Goal: Information Seeking & Learning: Check status

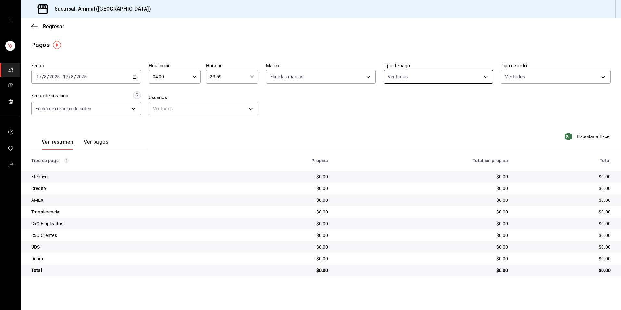
click at [418, 77] on body "Sucursal: Animal (Tijuana) Regresar Pagos Fecha [DATE] [DATE] - [DATE] [DATE] H…" at bounding box center [310, 155] width 621 height 310
click at [417, 98] on div "Ver todos" at bounding box center [404, 101] width 33 height 14
type input "b84c62b8-b02c-4970-ab2e-e166616419f2,235ce608-f464-428a-9a71-314f665367d1,53567…"
checkbox input "true"
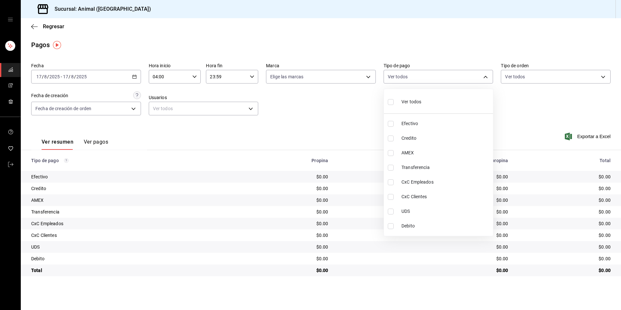
checkbox input "true"
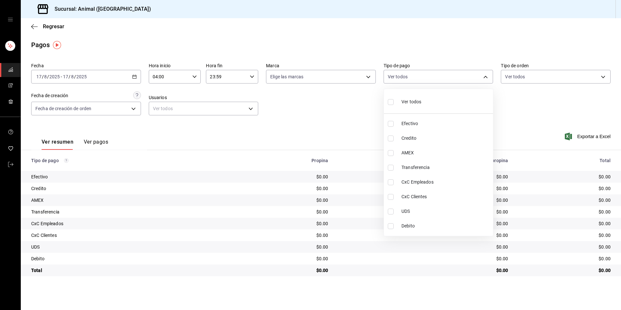
checkbox input "true"
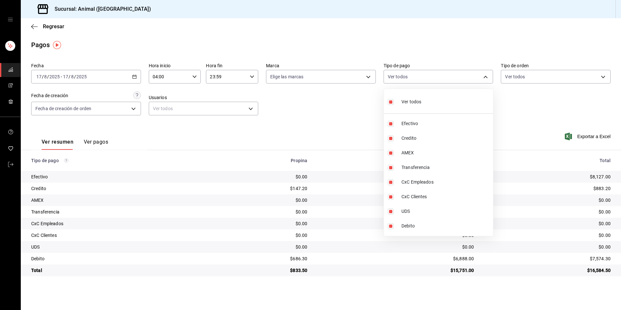
click at [417, 98] on div "Ver todos" at bounding box center [404, 101] width 33 height 14
checkbox input "false"
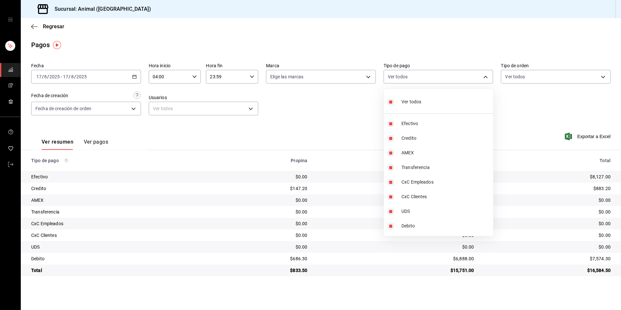
checkbox input "false"
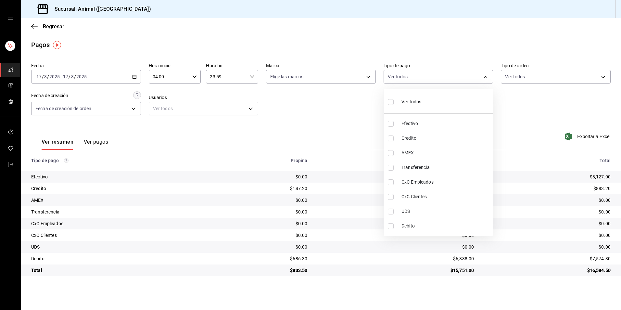
click at [410, 138] on span "Credito" at bounding box center [445, 138] width 89 height 7
type input "235ce608-f464-428a-9a71-314f665367d1"
checkbox input "true"
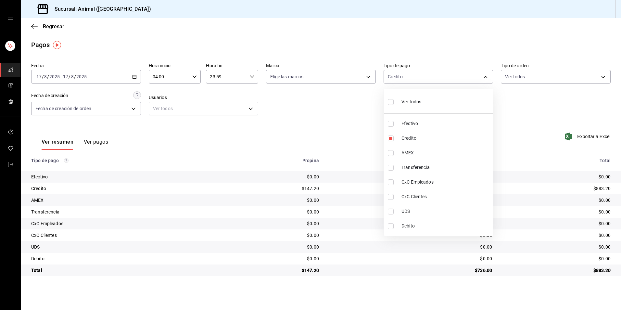
click at [412, 211] on span "UDS" at bounding box center [445, 211] width 89 height 7
type input "235ce608-f464-428a-9a71-314f665367d1,e2ee48f9-33b4-4b57-b66f-f45886aba7f4"
checkbox input "true"
click at [412, 209] on span "UDS" at bounding box center [445, 211] width 89 height 7
type input "235ce608-f464-428a-9a71-314f665367d1"
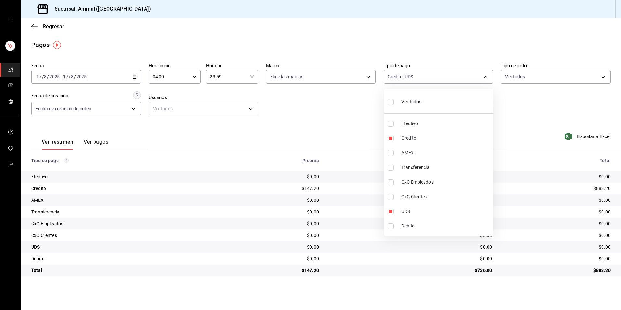
checkbox input "false"
click at [412, 228] on span "Debito" at bounding box center [445, 225] width 89 height 7
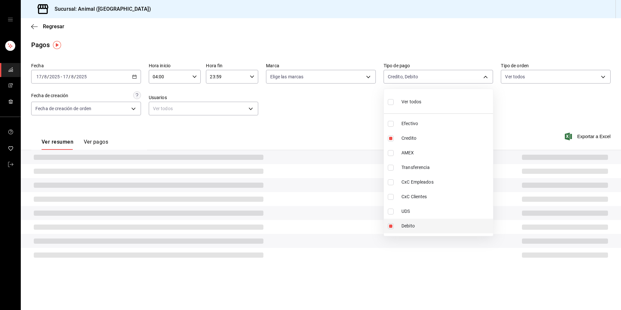
type input "235ce608-f464-428a-9a71-314f665367d1,c7b29183-a811-4137-9cfa-21a61cd2bc4a"
checkbox input "true"
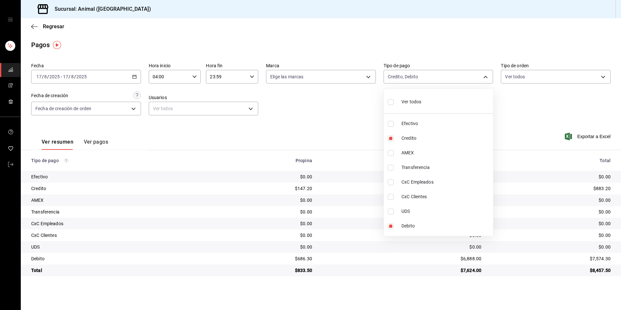
click at [410, 103] on span "Ver todos" at bounding box center [411, 101] width 20 height 7
type input "b84c62b8-b02c-4970-ab2e-e166616419f2,235ce608-f464-428a-9a71-314f665367d1,53567…"
checkbox input "true"
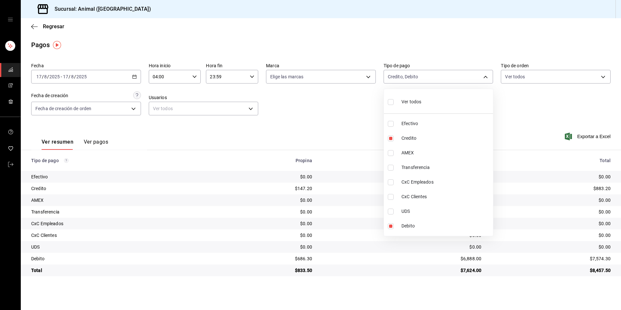
checkbox input "true"
click at [411, 97] on div "Ver todos" at bounding box center [404, 101] width 33 height 14
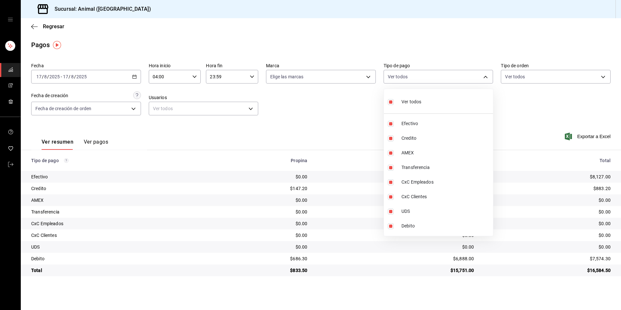
checkbox input "false"
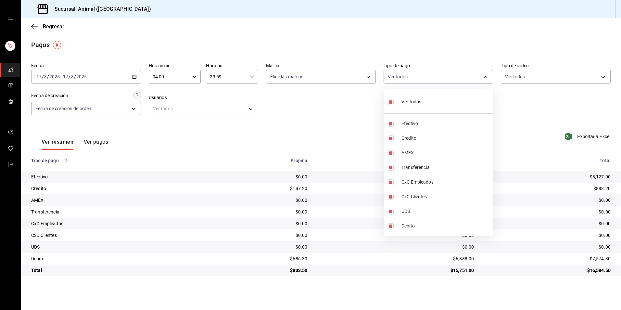
checkbox input "false"
click at [408, 123] on span "Efectivo" at bounding box center [445, 123] width 89 height 7
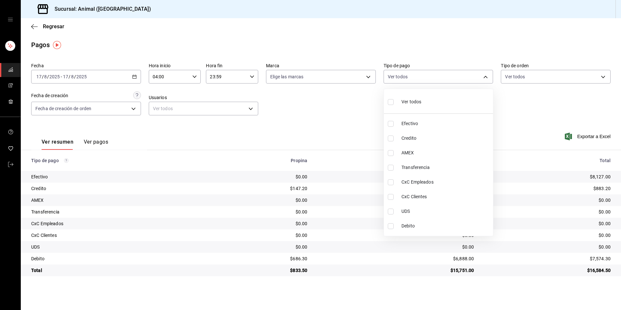
type input "b84c62b8-b02c-4970-ab2e-e166616419f2"
checkbox input "true"
click at [315, 125] on div at bounding box center [310, 155] width 621 height 310
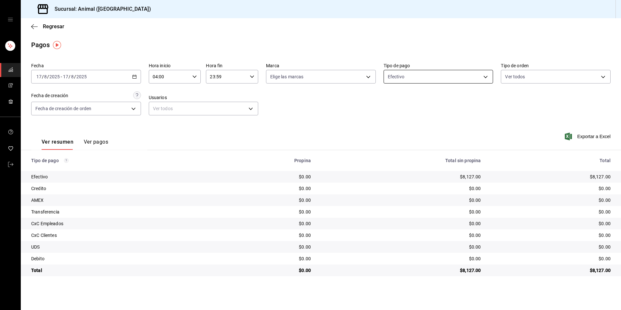
click at [435, 73] on body "Sucursal: Animal (Tijuana) Regresar Pagos Fecha [DATE] [DATE] - [DATE] [DATE] H…" at bounding box center [310, 155] width 621 height 310
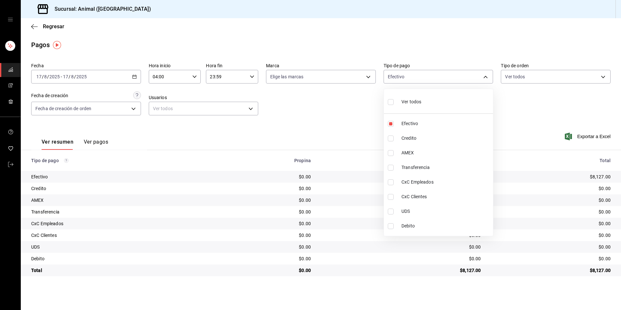
click at [425, 100] on li "Ver todos" at bounding box center [438, 101] width 109 height 19
type input "b84c62b8-b02c-4970-ab2e-e166616419f2,235ce608-f464-428a-9a71-314f665367d1,53567…"
checkbox input "true"
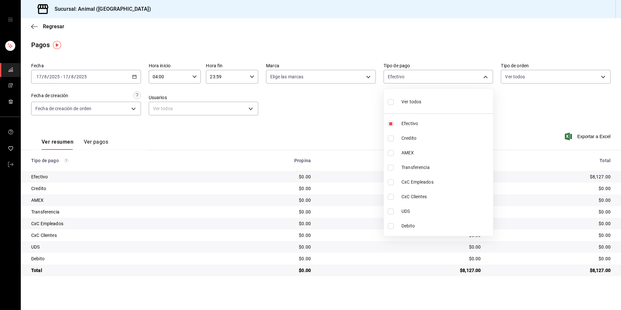
checkbox input "true"
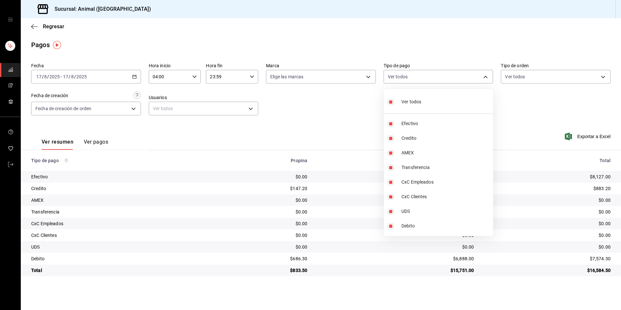
click at [425, 100] on li "Ver todos" at bounding box center [438, 101] width 109 height 19
checkbox input "false"
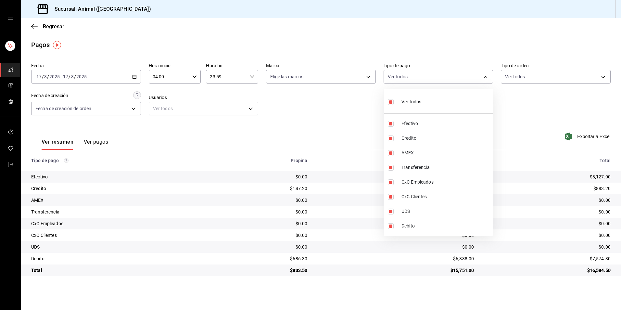
checkbox input "false"
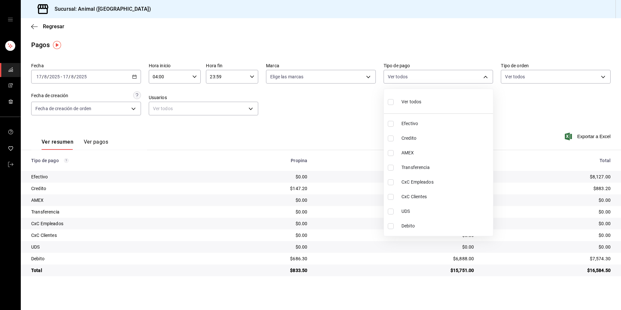
drag, startPoint x: 416, startPoint y: 134, endPoint x: 416, endPoint y: 192, distance: 58.4
click at [415, 133] on li "Credito" at bounding box center [438, 138] width 109 height 15
type input "235ce608-f464-428a-9a71-314f665367d1"
checkbox input "true"
click at [415, 227] on span "Debito" at bounding box center [445, 225] width 89 height 7
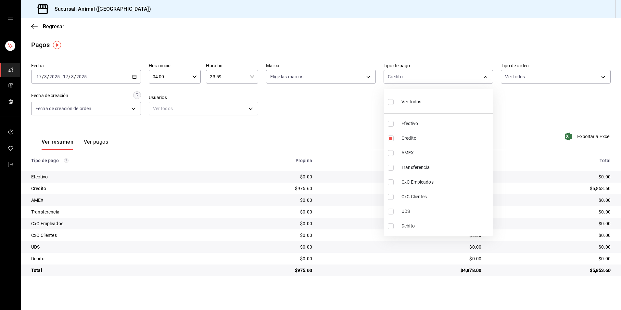
type input "235ce608-f464-428a-9a71-314f665367d1,c7b29183-a811-4137-9cfa-21a61cd2bc4a"
checkbox input "true"
click at [422, 99] on li "Ver todos" at bounding box center [438, 101] width 109 height 19
type input "b84c62b8-b02c-4970-ab2e-e166616419f2,235ce608-f464-428a-9a71-314f665367d1,53567…"
checkbox input "true"
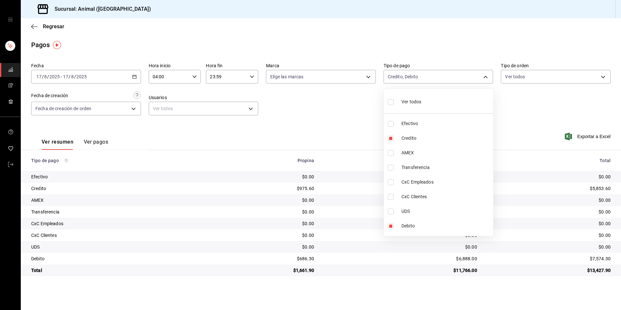
checkbox input "true"
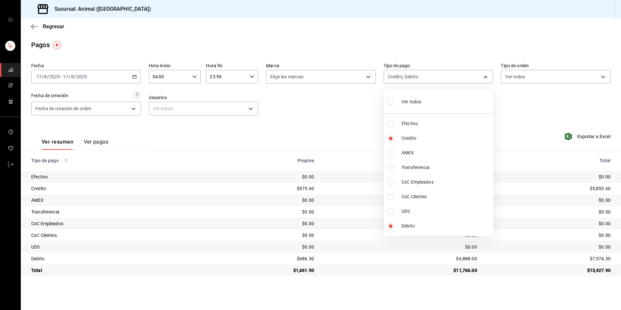
checkbox input "true"
click at [422, 99] on li "Ver todos" at bounding box center [438, 101] width 109 height 19
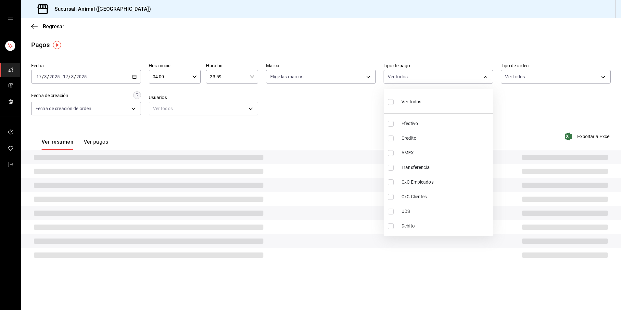
checkbox input "false"
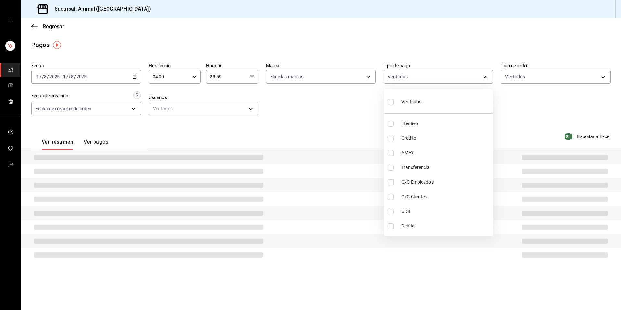
checkbox input "false"
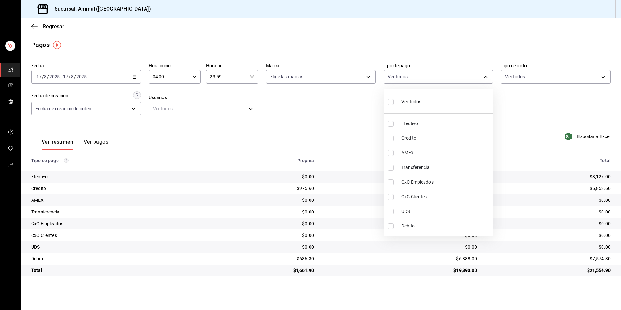
click at [432, 148] on li "AMEX" at bounding box center [438, 152] width 109 height 15
type input "53567cc0-287b-4684-a95f-f29da77b8aee"
checkbox input "true"
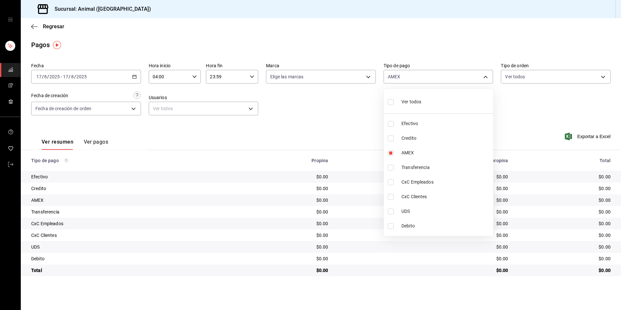
click at [433, 140] on span "Credito" at bounding box center [445, 138] width 89 height 7
type input "53567cc0-287b-4684-a95f-f29da77b8aee,235ce608-f464-428a-9a71-314f665367d1"
checkbox input "true"
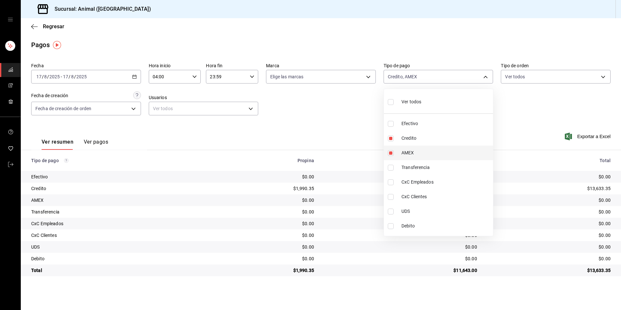
click at [432, 150] on span "AMEX" at bounding box center [445, 152] width 89 height 7
type input "235ce608-f464-428a-9a71-314f665367d1"
checkbox input "false"
click at [427, 219] on li "Debito" at bounding box center [438, 225] width 109 height 15
type input "235ce608-f464-428a-9a71-314f665367d1,c7b29183-a811-4137-9cfa-21a61cd2bc4a"
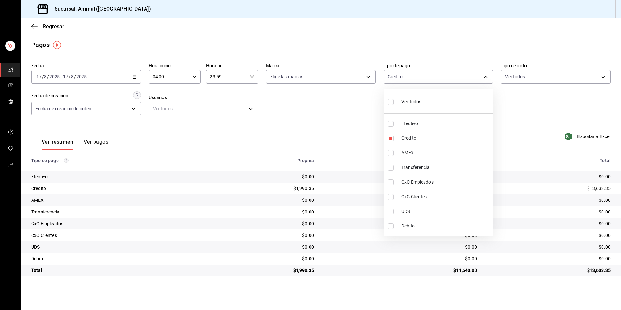
checkbox input "true"
click at [453, 99] on li "Ver todos" at bounding box center [438, 101] width 109 height 19
type input "b84c62b8-b02c-4970-ab2e-e166616419f2,235ce608-f464-428a-9a71-314f665367d1,53567…"
checkbox input "true"
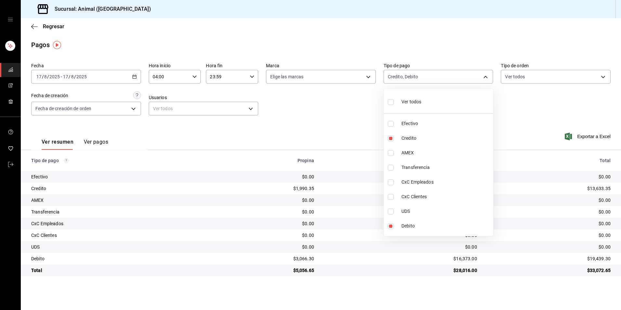
checkbox input "true"
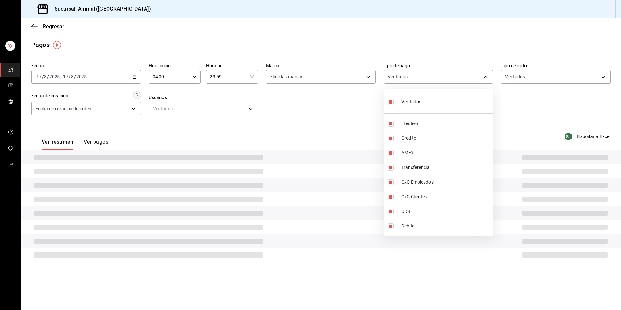
click at [453, 99] on li "Ver todos" at bounding box center [438, 101] width 109 height 19
checkbox input "false"
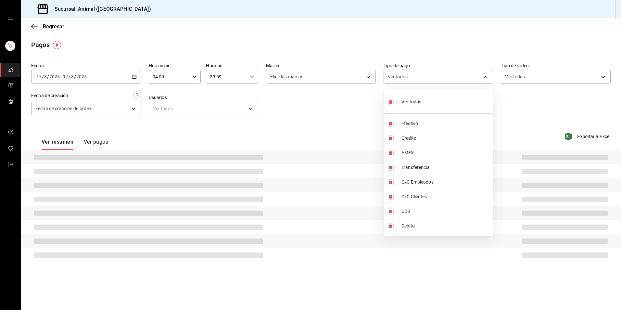
checkbox input "false"
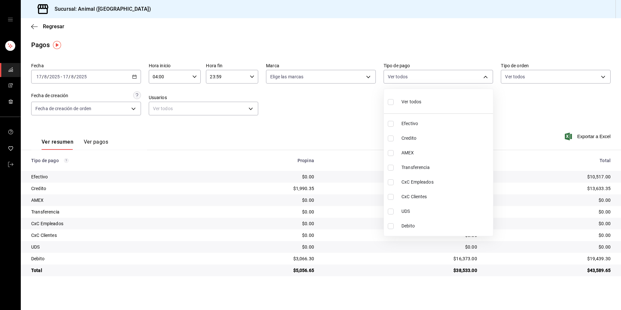
click at [409, 99] on span "Ver todos" at bounding box center [411, 101] width 20 height 7
type input "b84c62b8-b02c-4970-ab2e-e166616419f2,235ce608-f464-428a-9a71-314f665367d1,53567…"
checkbox input "true"
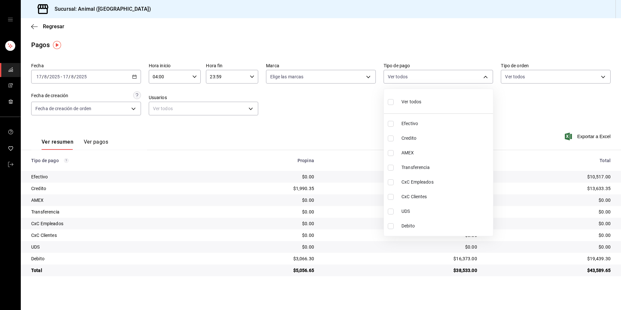
checkbox input "true"
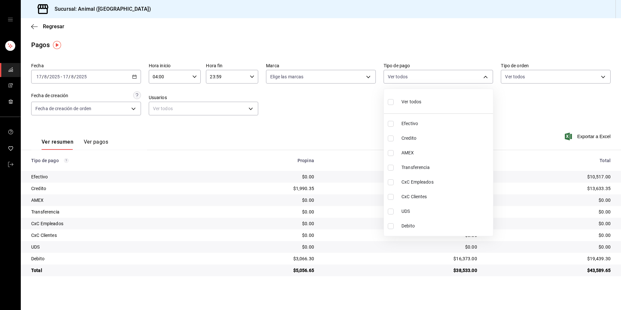
checkbox input "true"
click at [409, 99] on span "Ver todos" at bounding box center [411, 101] width 20 height 7
checkbox input "false"
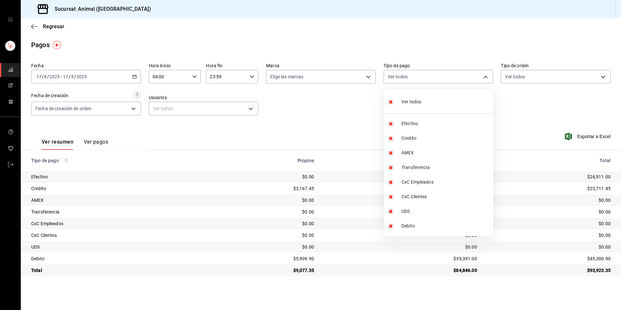
checkbox input "false"
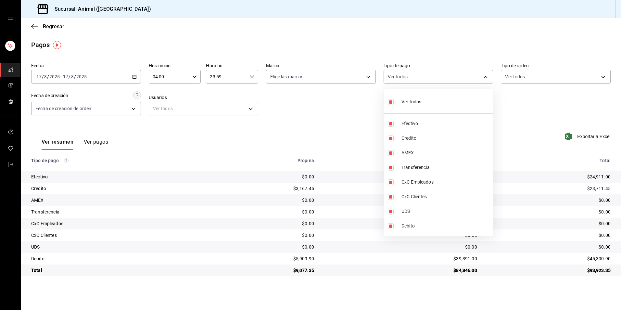
checkbox input "false"
click at [365, 114] on div at bounding box center [310, 155] width 621 height 310
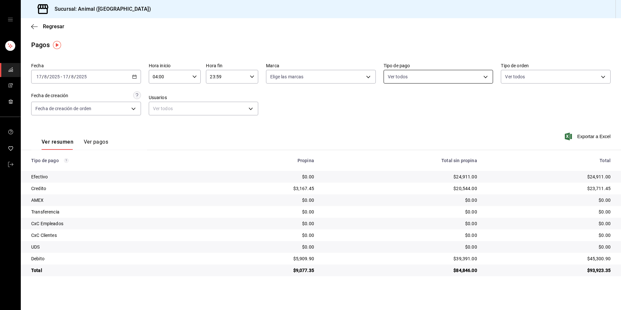
click at [420, 78] on body "Sucursal: Animal (Tijuana) Regresar Pagos Fecha [DATE] [DATE] - [DATE] [DATE] H…" at bounding box center [310, 155] width 621 height 310
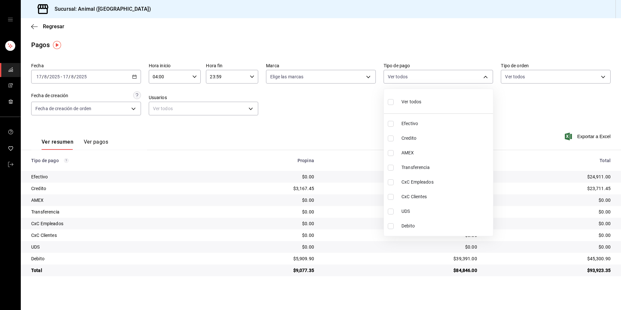
click at [406, 137] on span "Credito" at bounding box center [445, 138] width 89 height 7
type input "235ce608-f464-428a-9a71-314f665367d1"
checkbox input "true"
click at [426, 225] on span "Debito" at bounding box center [445, 225] width 89 height 7
type input "235ce608-f464-428a-9a71-314f665367d1,c7b29183-a811-4137-9cfa-21a61cd2bc4a"
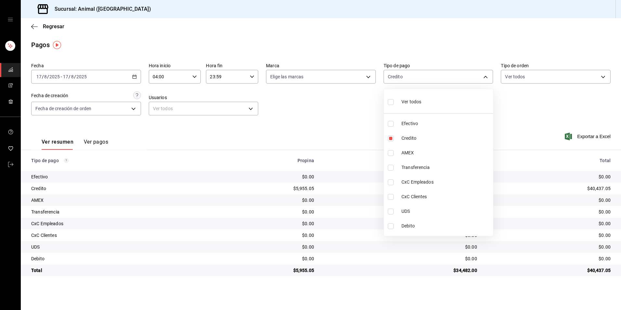
checkbox input "true"
click at [417, 104] on span "Ver todos" at bounding box center [411, 101] width 20 height 7
type input "b84c62b8-b02c-4970-ab2e-e166616419f2,235ce608-f464-428a-9a71-314f665367d1,53567…"
checkbox input "true"
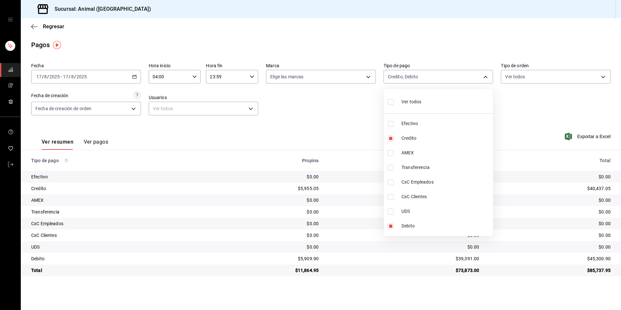
checkbox input "true"
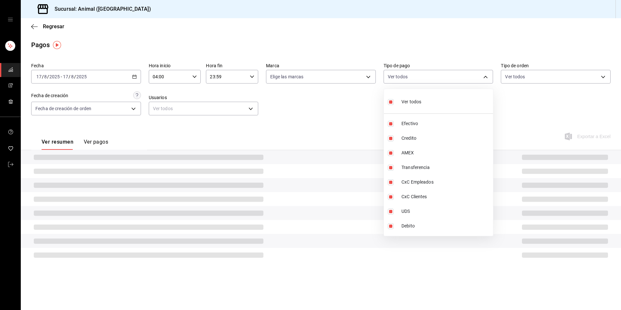
click at [417, 103] on span "Ver todos" at bounding box center [411, 101] width 20 height 7
checkbox input "false"
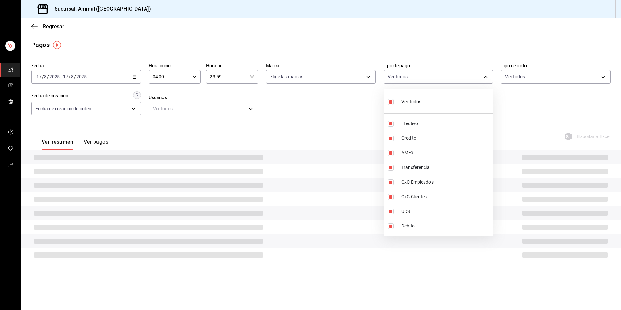
checkbox input "false"
